Goal: Transaction & Acquisition: Purchase product/service

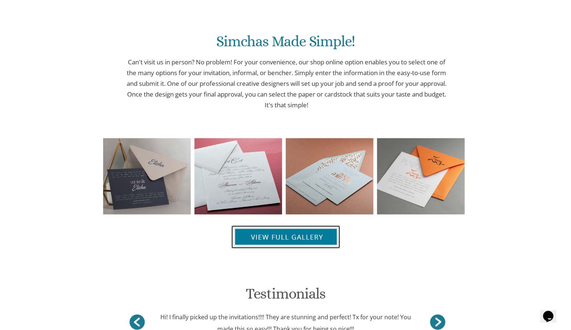
click at [281, 236] on img at bounding box center [285, 236] width 109 height 23
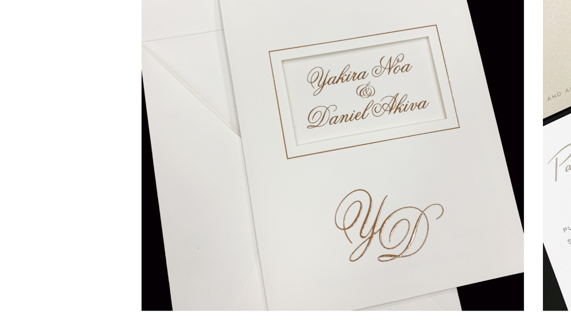
scroll to position [436, 0]
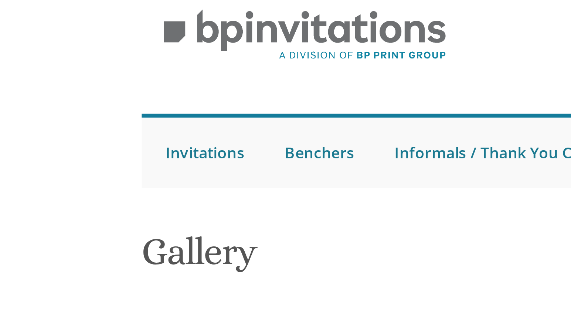
drag, startPoint x: 104, startPoint y: 246, endPoint x: 65, endPoint y: -2, distance: 251.2
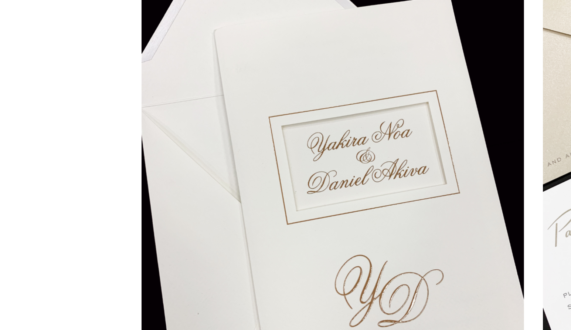
scroll to position [853, 0]
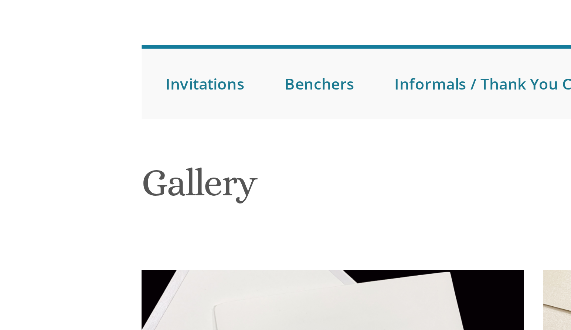
drag, startPoint x: 213, startPoint y: 97, endPoint x: 116, endPoint y: 114, distance: 99.1
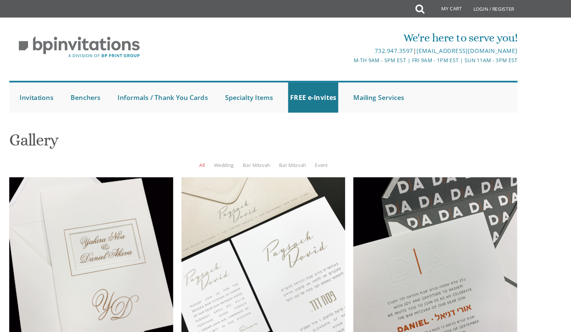
scroll to position [3, 0]
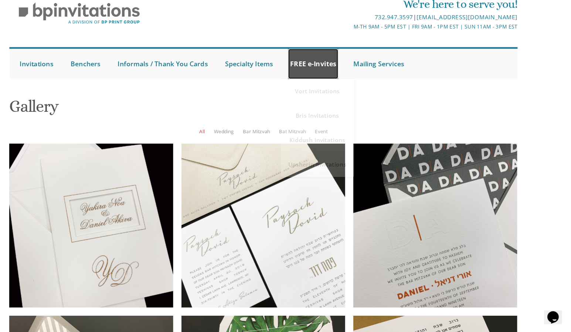
click at [324, 87] on link "FREE e-Invites" at bounding box center [330, 88] width 45 height 27
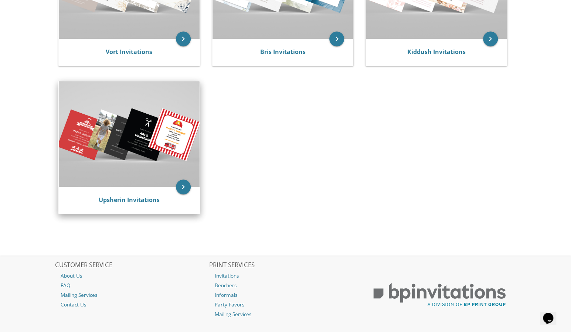
scroll to position [48, 0]
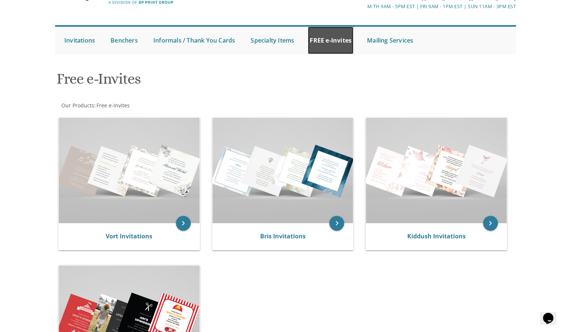
click at [329, 43] on link "FREE e-Invites" at bounding box center [330, 40] width 45 height 27
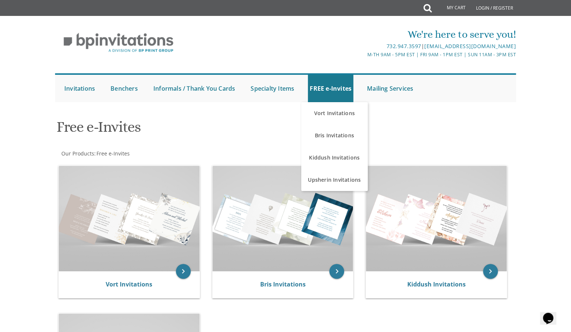
click at [234, 142] on div "Free e-Invites" at bounding box center [207, 127] width 313 height 29
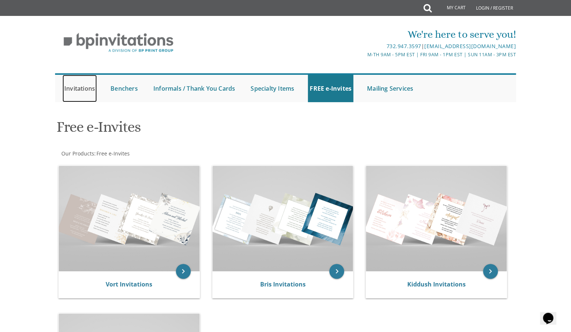
click at [64, 86] on link "Invitations" at bounding box center [79, 88] width 34 height 27
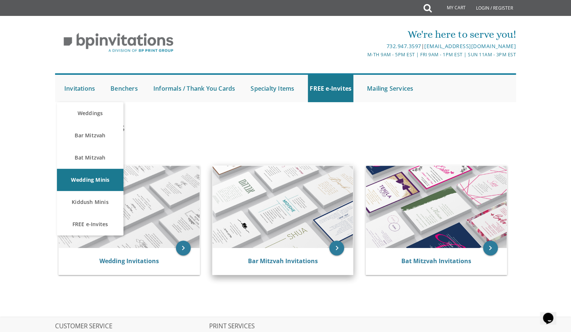
click at [300, 247] on img at bounding box center [283, 207] width 141 height 82
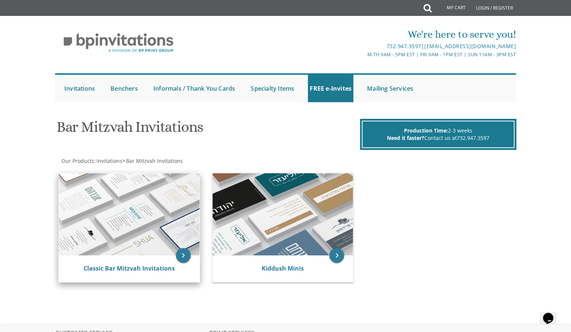
click at [116, 230] on img at bounding box center [129, 214] width 141 height 82
click at [129, 260] on div "Classic Bar Mitzvah Invitations" at bounding box center [129, 268] width 141 height 27
click at [131, 267] on link "Classic Bar Mitzvah Invitations" at bounding box center [129, 268] width 91 height 8
click at [143, 269] on link "Classic Bar Mitzvah Invitations" at bounding box center [129, 268] width 91 height 8
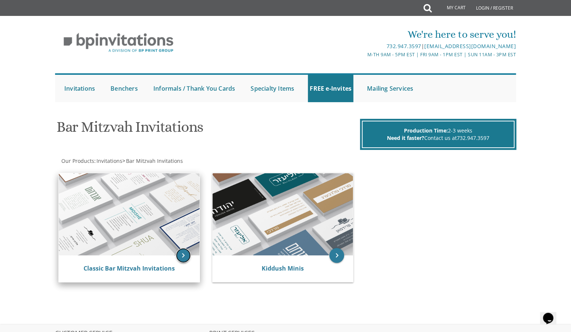
click at [183, 258] on icon "keyboard_arrow_right" at bounding box center [183, 255] width 15 height 15
click at [183, 252] on icon "keyboard_arrow_right" at bounding box center [183, 255] width 15 height 15
click at [168, 217] on img at bounding box center [129, 214] width 141 height 82
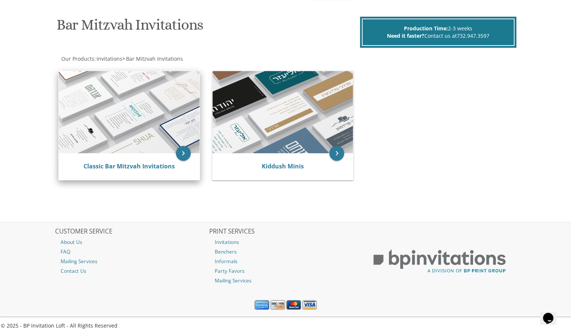
scroll to position [106, 0]
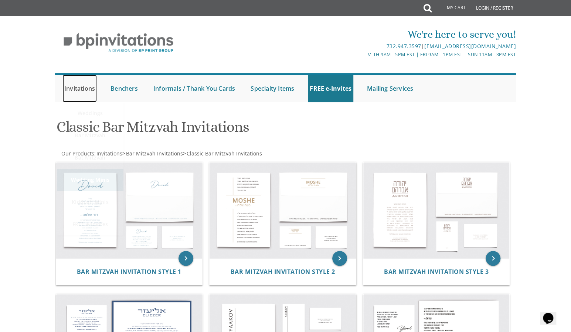
click at [75, 91] on link "Invitations" at bounding box center [79, 88] width 34 height 27
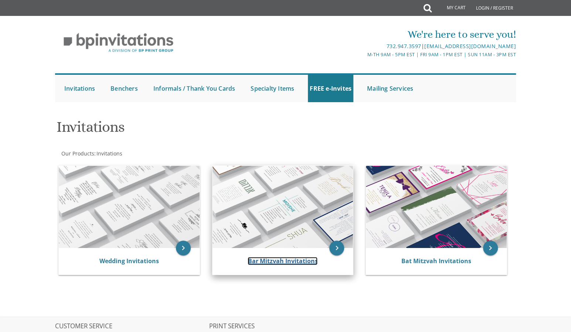
click at [251, 259] on link "Bar Mitzvah Invitations" at bounding box center [283, 261] width 70 height 8
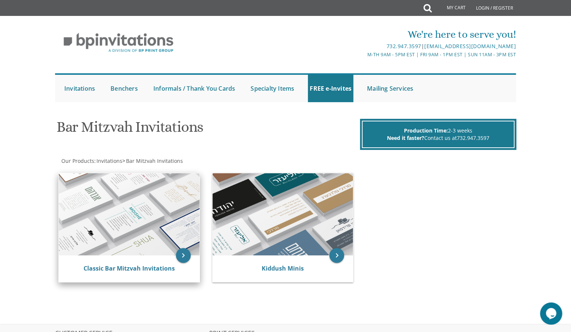
click at [125, 252] on img at bounding box center [129, 214] width 141 height 82
click at [130, 268] on link "Classic Bar Mitzvah Invitations" at bounding box center [129, 268] width 91 height 8
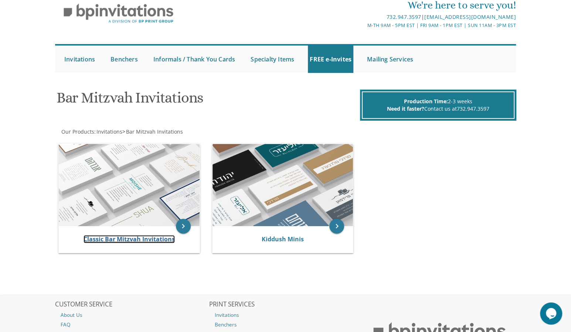
scroll to position [106, 0]
